Goal: Task Accomplishment & Management: Use online tool/utility

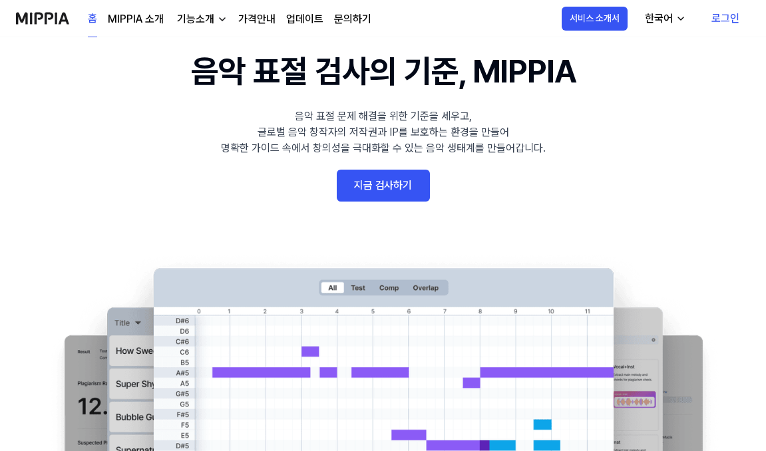
scroll to position [67, 0]
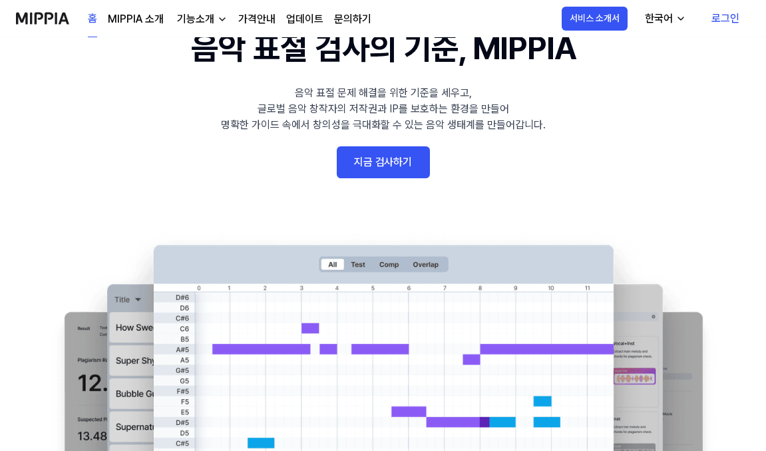
click at [390, 156] on link "지금 검사하기" at bounding box center [383, 162] width 93 height 32
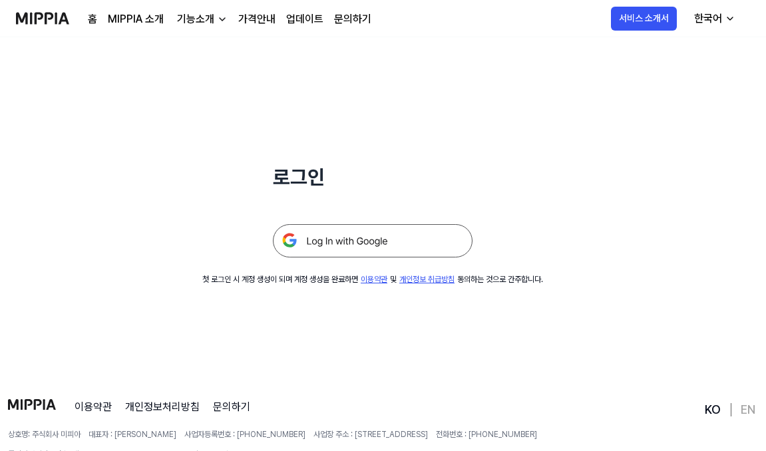
click at [384, 248] on img at bounding box center [373, 240] width 200 height 33
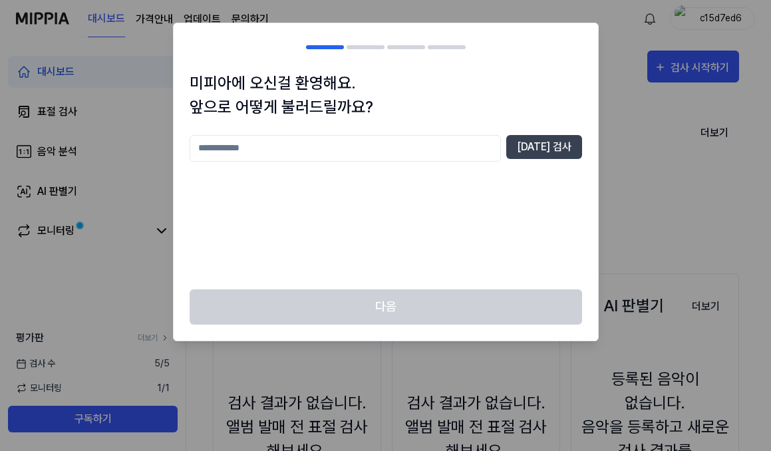
click at [382, 140] on input "text" at bounding box center [345, 148] width 311 height 27
type input "*"
type input "*****"
click at [573, 152] on button "중복 검사" at bounding box center [544, 147] width 76 height 24
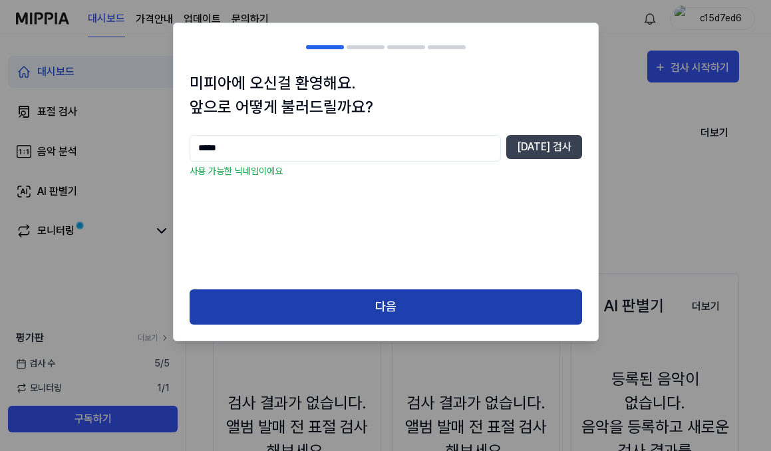
click at [352, 310] on button "다음" at bounding box center [386, 306] width 392 height 35
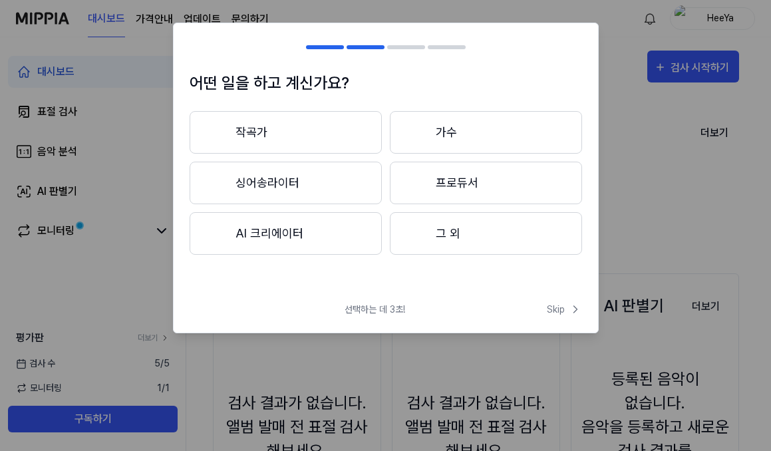
click at [489, 241] on button "그 외" at bounding box center [486, 233] width 192 height 43
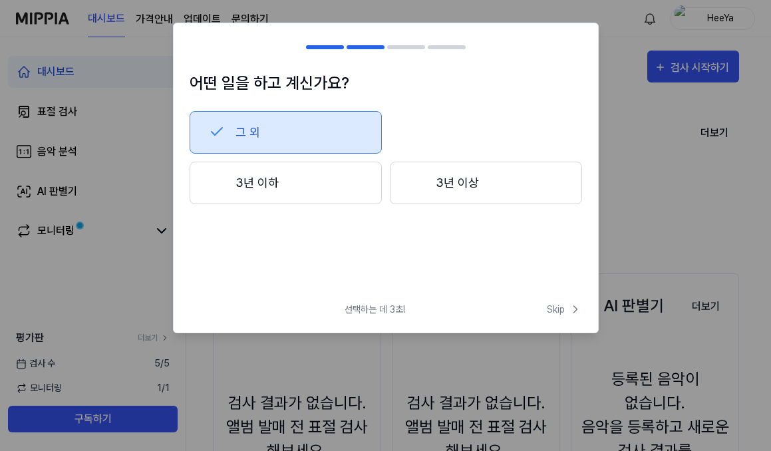
click at [307, 179] on button "3년 이하" at bounding box center [286, 183] width 192 height 43
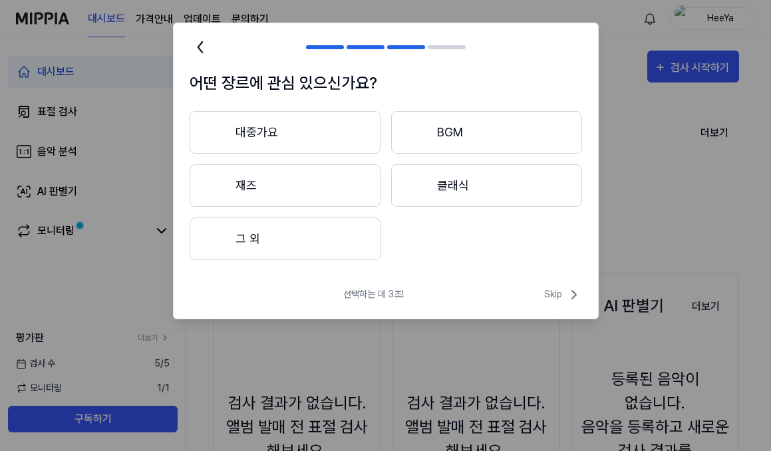
click at [337, 250] on button "그 외" at bounding box center [285, 239] width 191 height 43
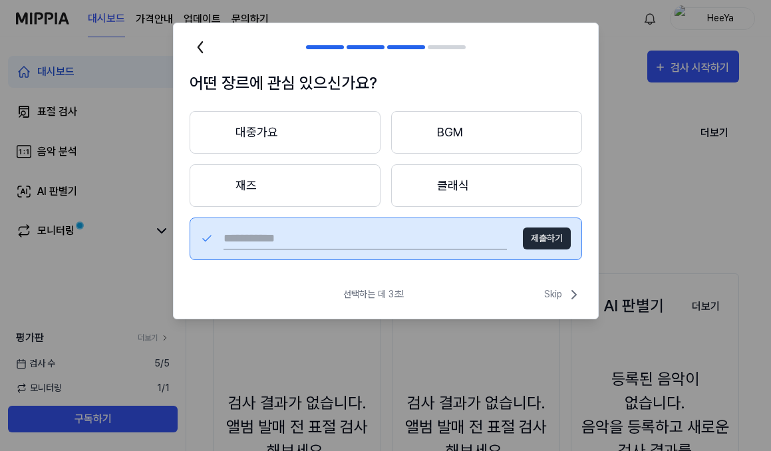
click at [255, 128] on button "대중가요" at bounding box center [285, 132] width 191 height 43
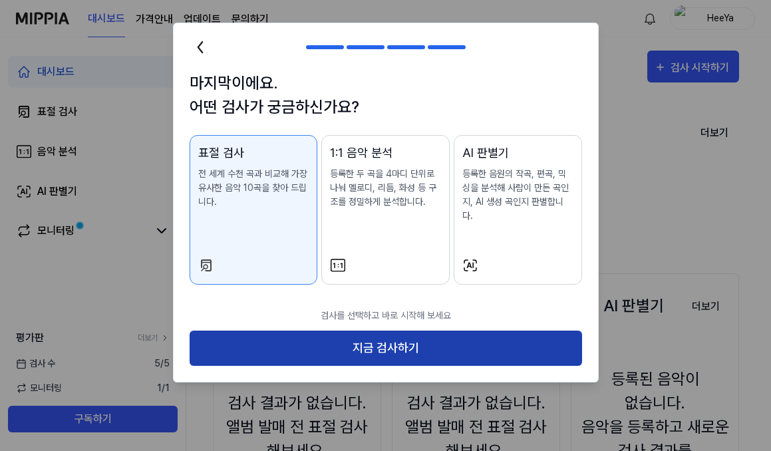
click at [341, 331] on button "지금 검사하기" at bounding box center [386, 348] width 392 height 35
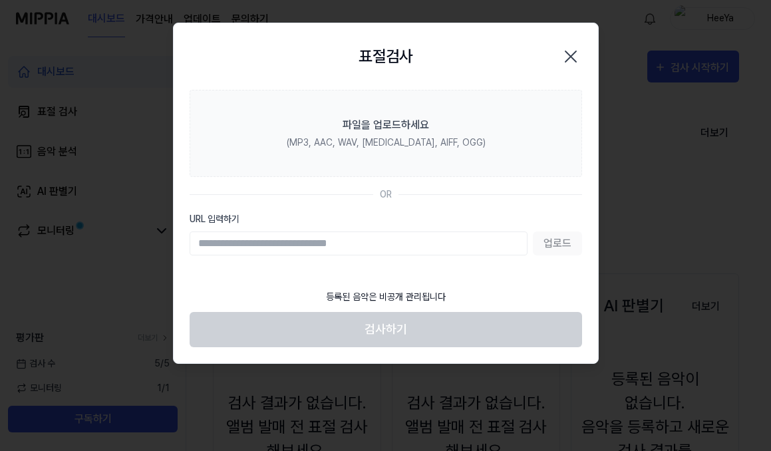
click at [347, 245] on input "URL 입력하기" at bounding box center [359, 243] width 338 height 24
paste input "**********"
type input "**********"
click at [559, 254] on button "업로드" at bounding box center [557, 243] width 49 height 24
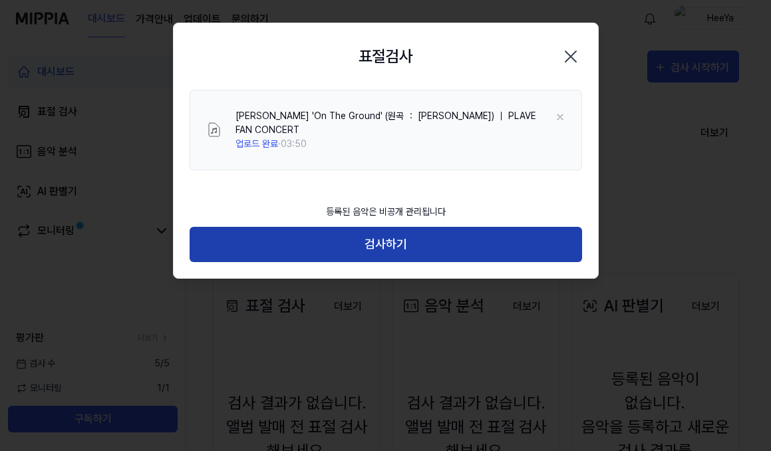
click at [384, 227] on button "검사하기" at bounding box center [386, 244] width 392 height 35
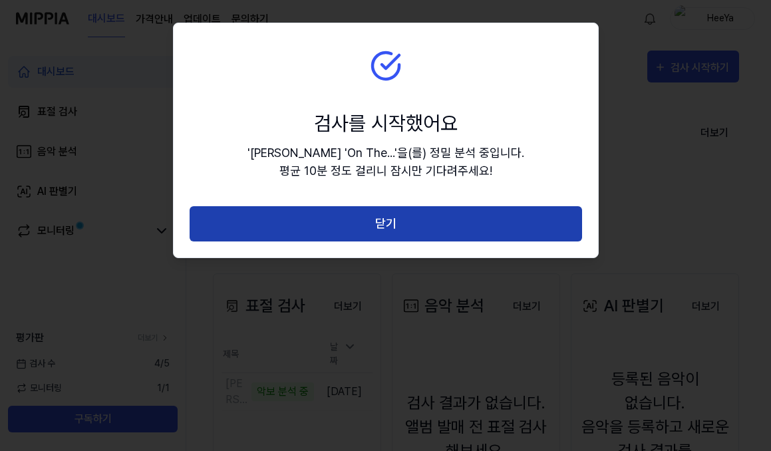
click at [392, 227] on button "닫기" at bounding box center [386, 223] width 392 height 35
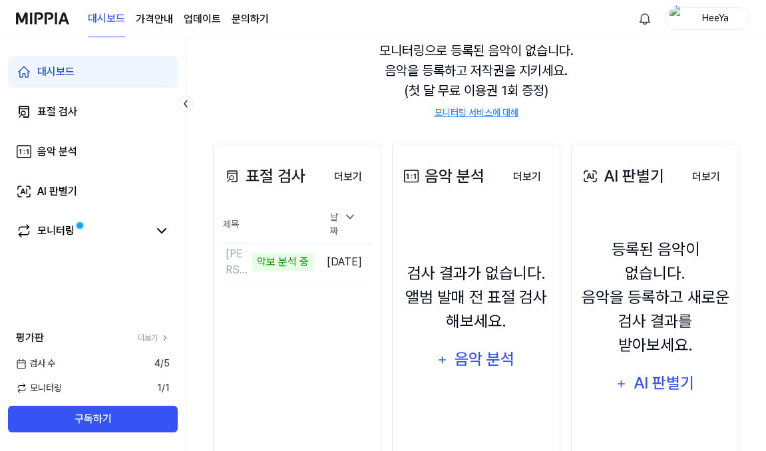
scroll to position [133, 0]
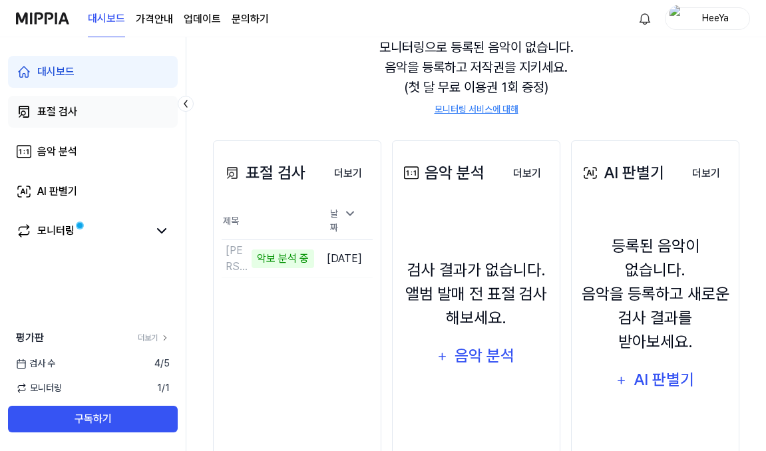
click at [115, 105] on link "표절 검사" at bounding box center [93, 112] width 170 height 32
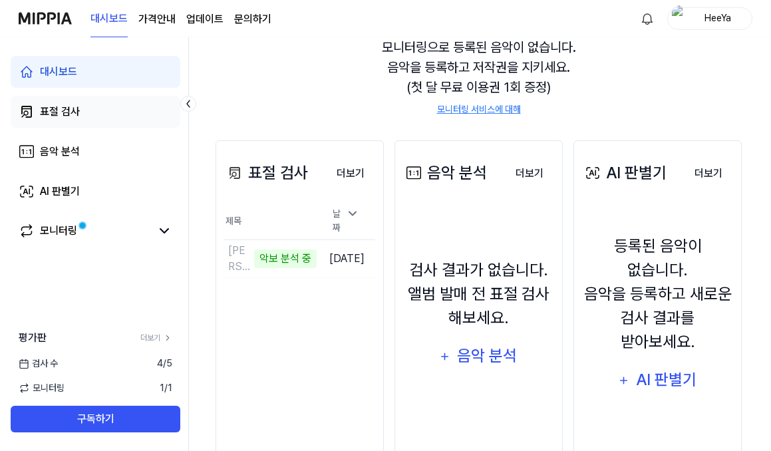
scroll to position [0, 0]
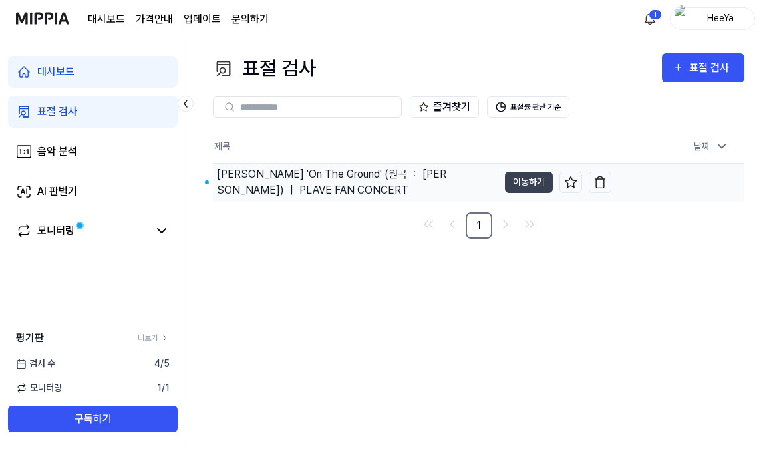
click at [357, 176] on div "예준 'On The Ground' (원곡 ： ROSÉ) ｜ PLAVE FAN CONCERT" at bounding box center [332, 182] width 230 height 32
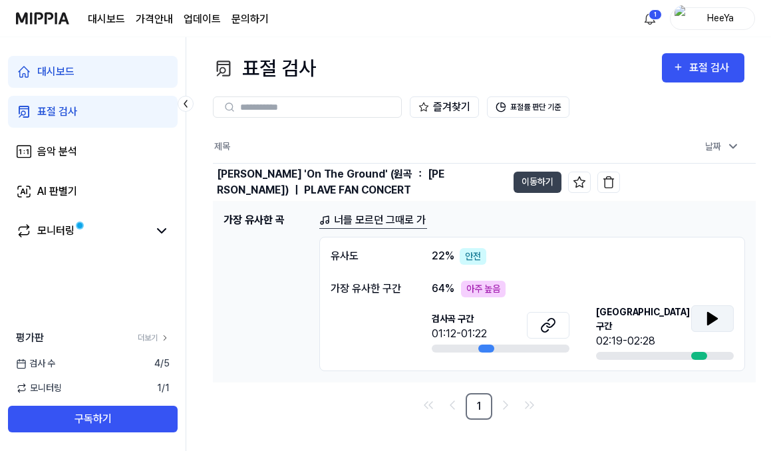
click at [718, 318] on icon at bounding box center [712, 319] width 16 height 16
